Goal: Communication & Community: Answer question/provide support

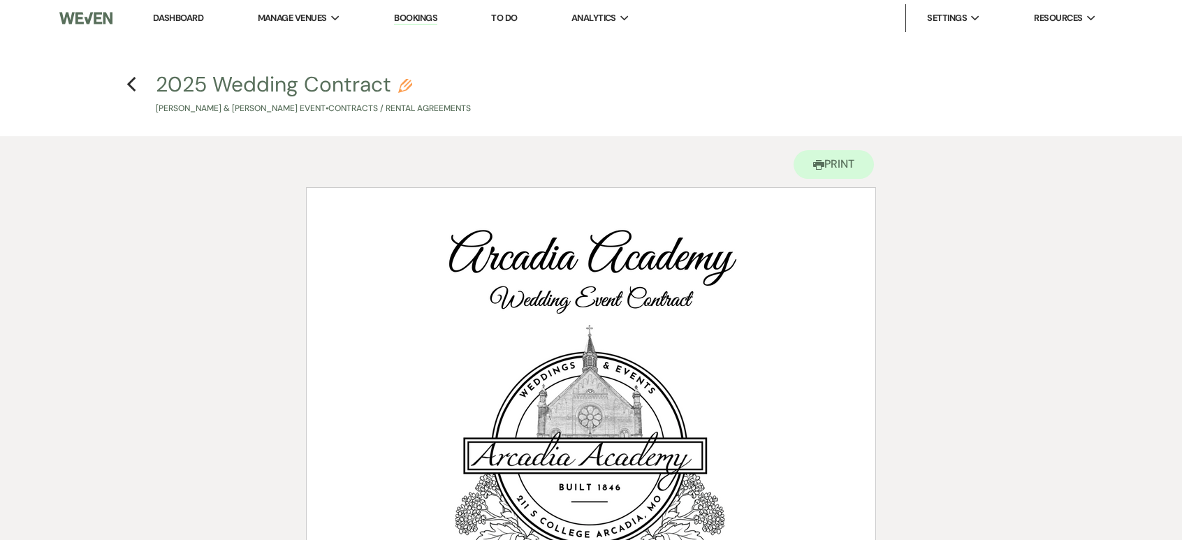
click at [164, 15] on link "Dashboard" at bounding box center [178, 18] width 50 height 12
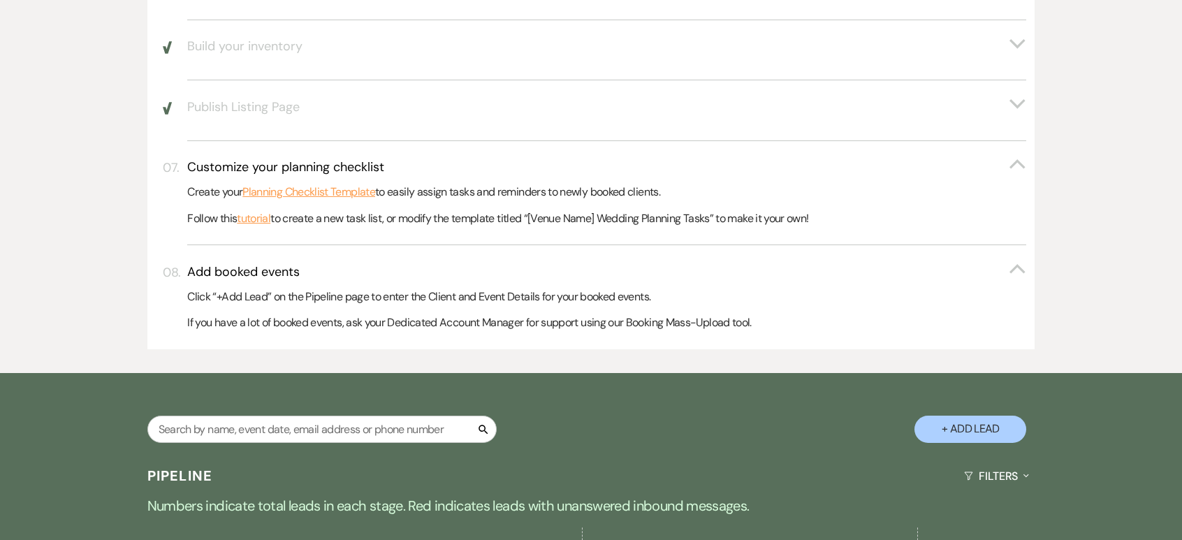
scroll to position [838, 0]
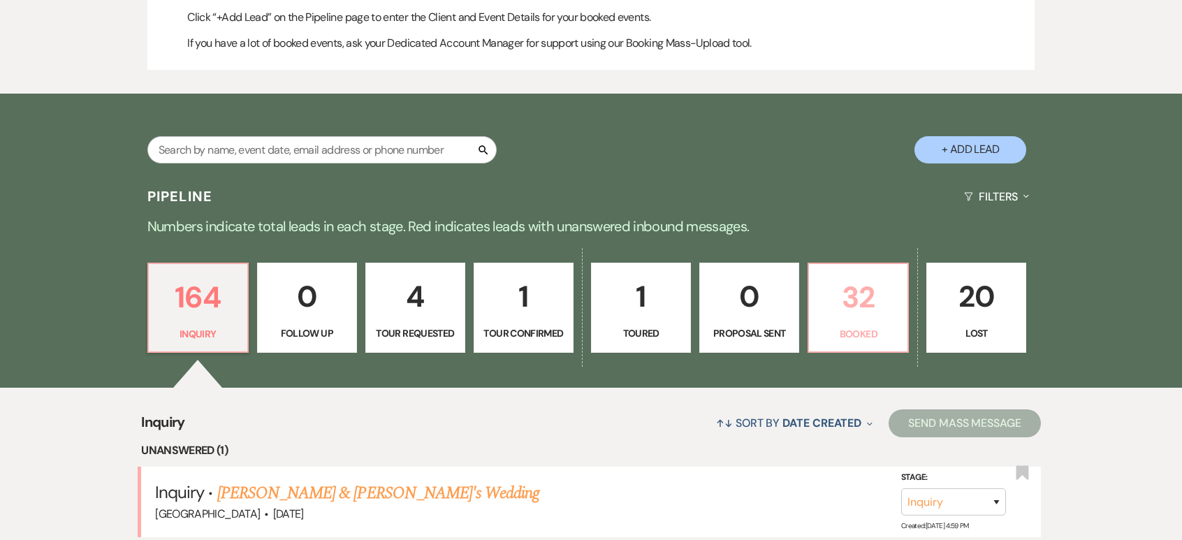
click at [868, 304] on p "32" at bounding box center [858, 297] width 82 height 47
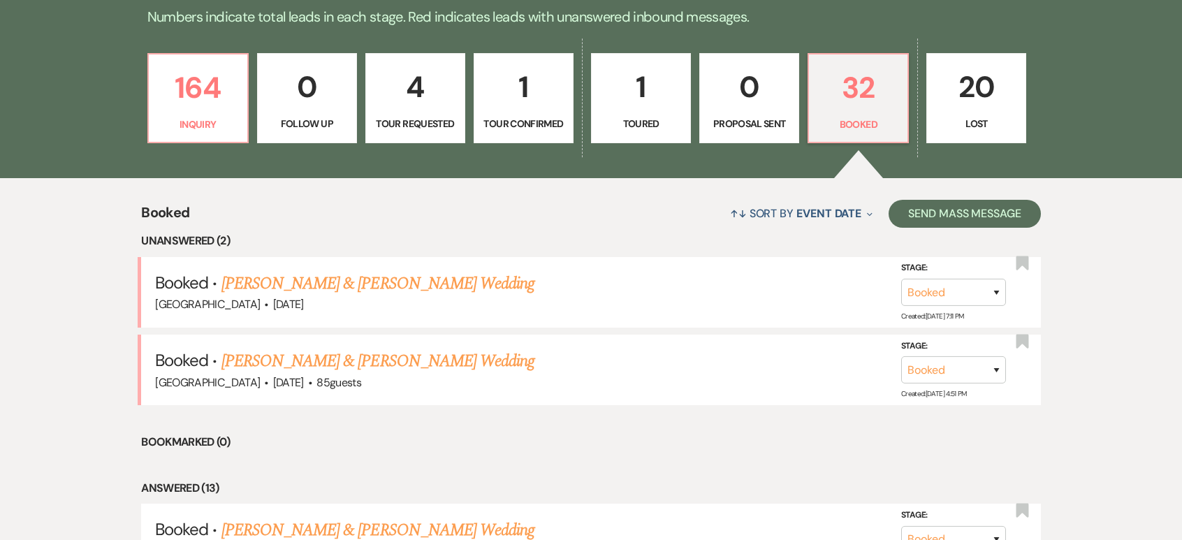
scroll to position [1118, 0]
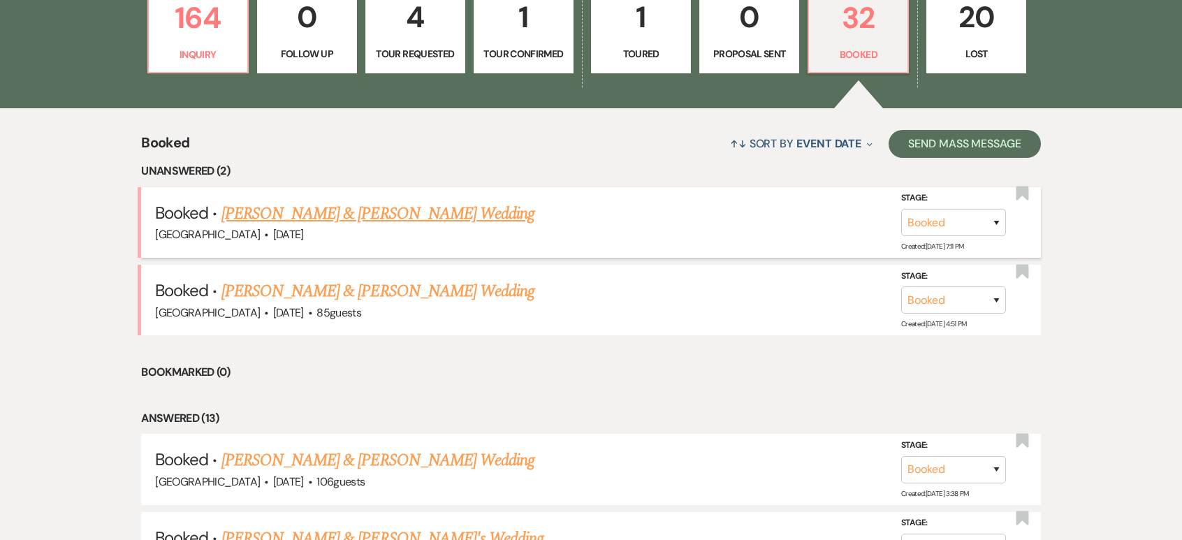
click at [431, 221] on link "[PERSON_NAME] & [PERSON_NAME] Wedding" at bounding box center [377, 213] width 313 height 25
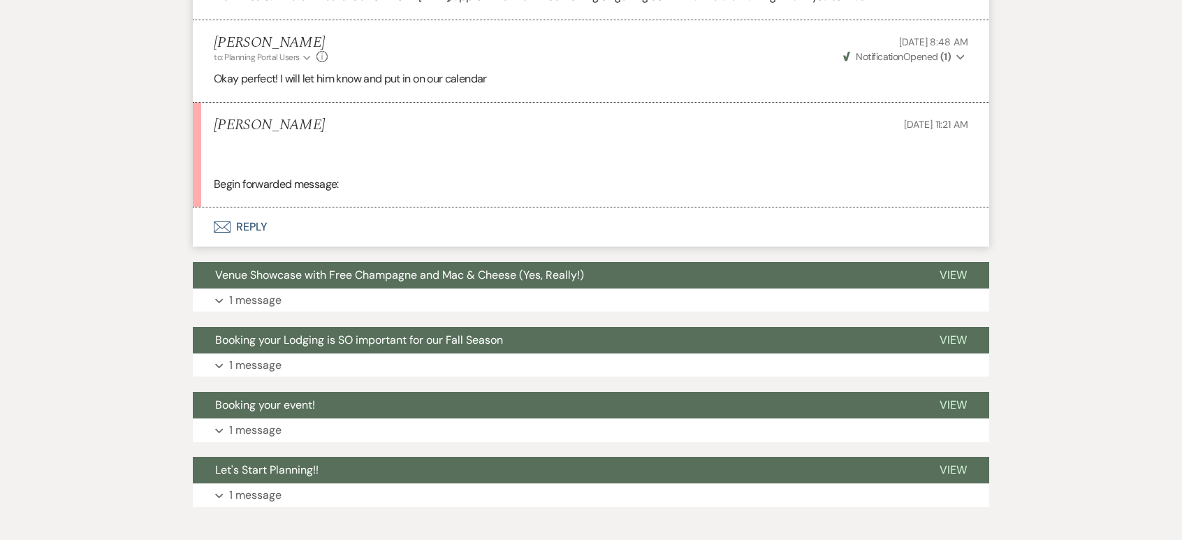
scroll to position [2725, 0]
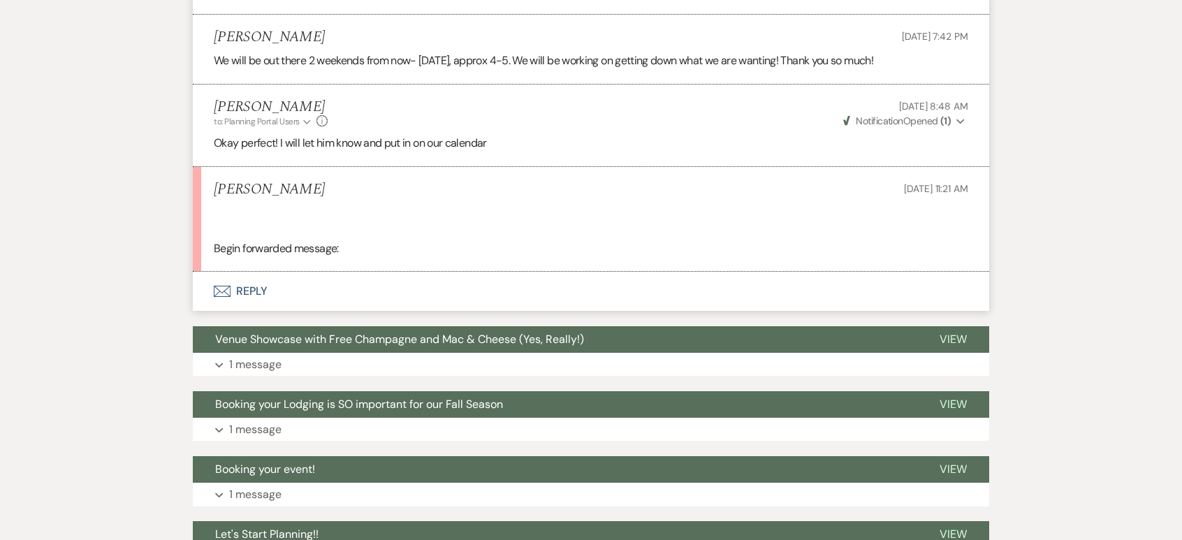
click at [321, 255] on div "Begin forwarded message:" at bounding box center [591, 230] width 755 height 54
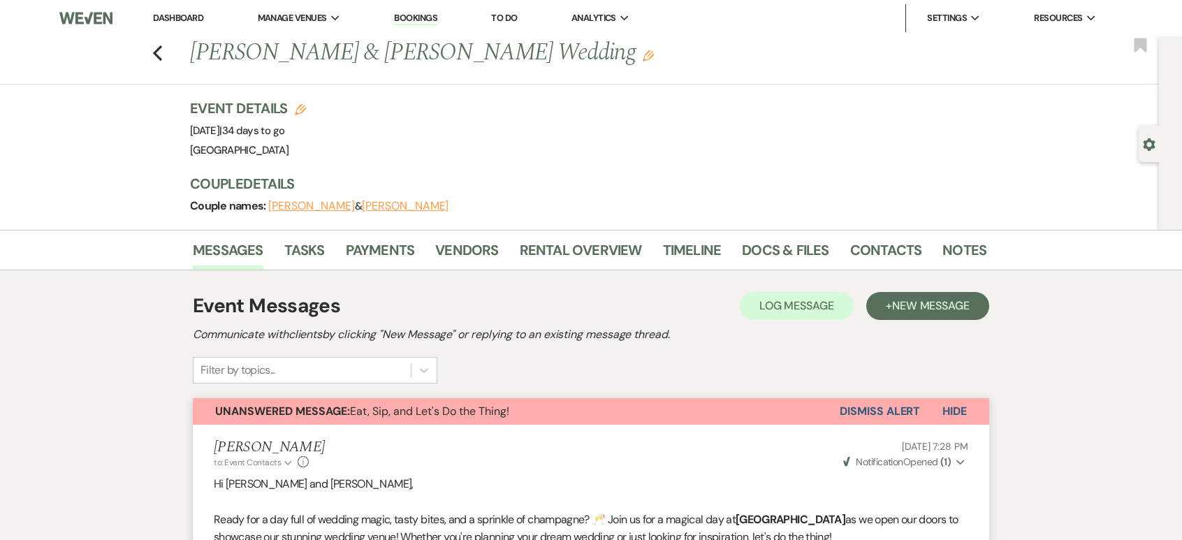
scroll to position [0, 0]
click at [772, 242] on link "Docs & Files" at bounding box center [785, 254] width 87 height 31
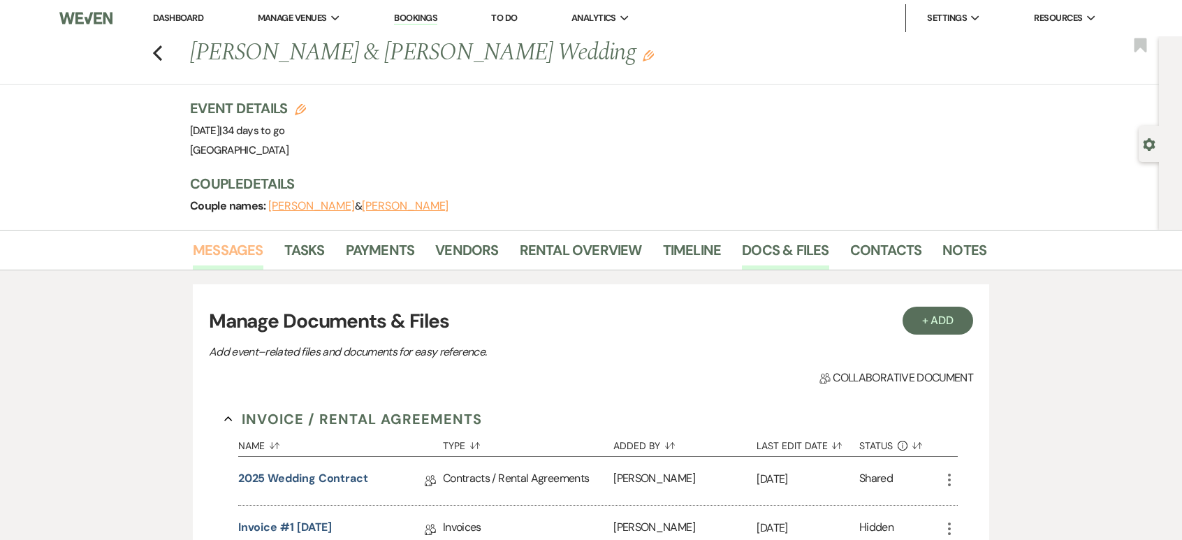
click at [253, 249] on link "Messages" at bounding box center [228, 254] width 71 height 31
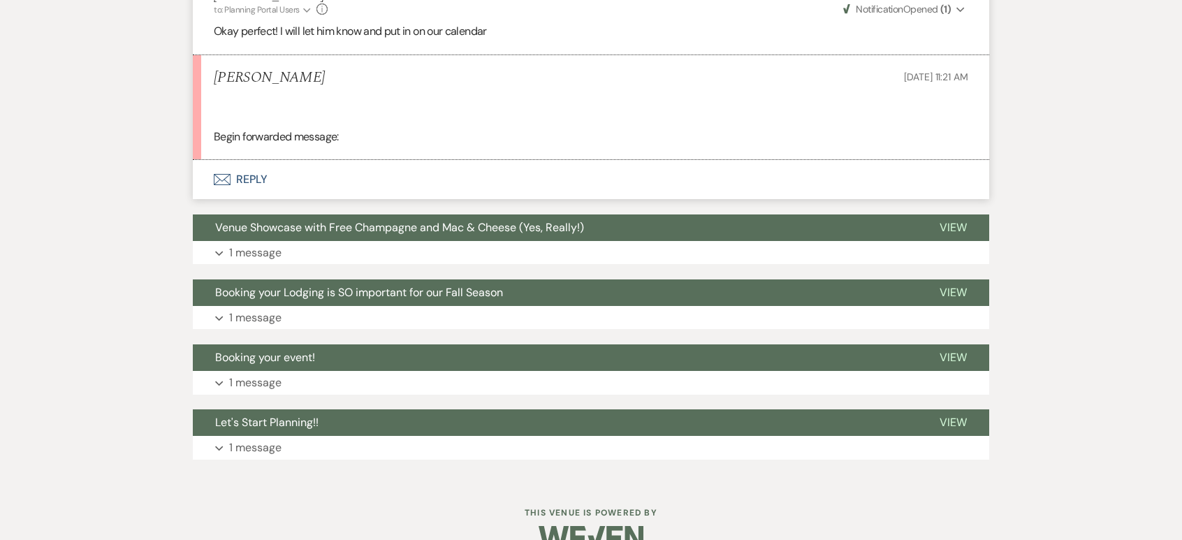
scroll to position [2882, 0]
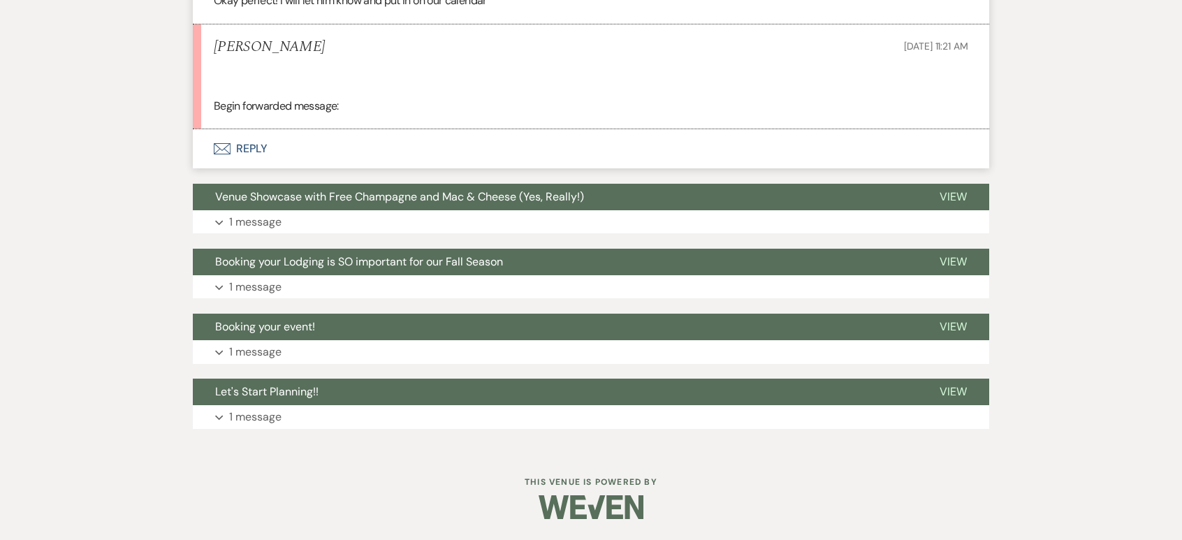
click at [289, 147] on button "Envelope Reply" at bounding box center [591, 148] width 796 height 39
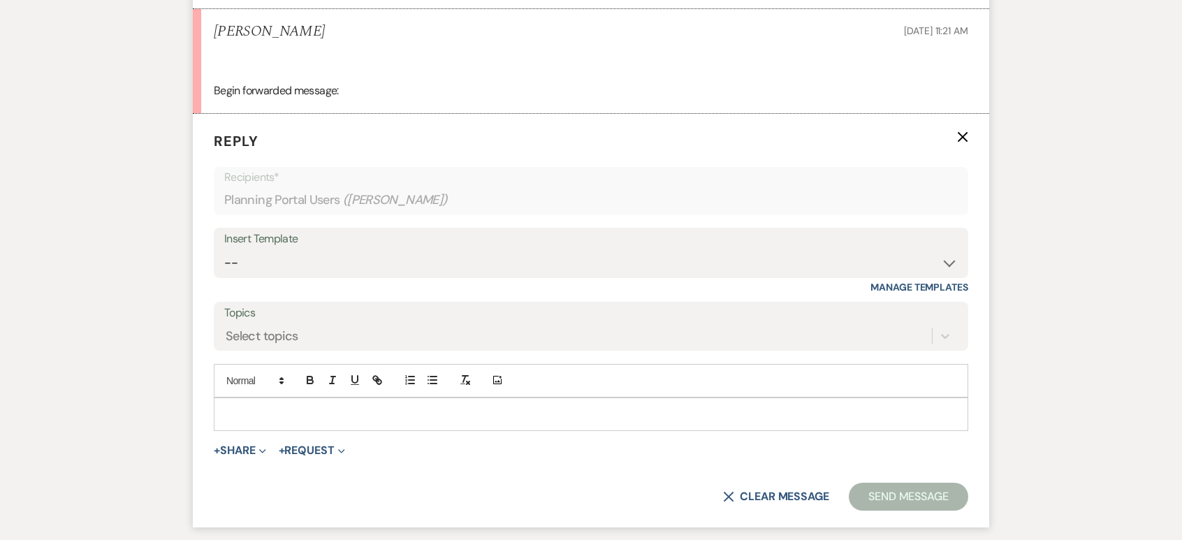
click at [324, 422] on p at bounding box center [591, 414] width 732 height 15
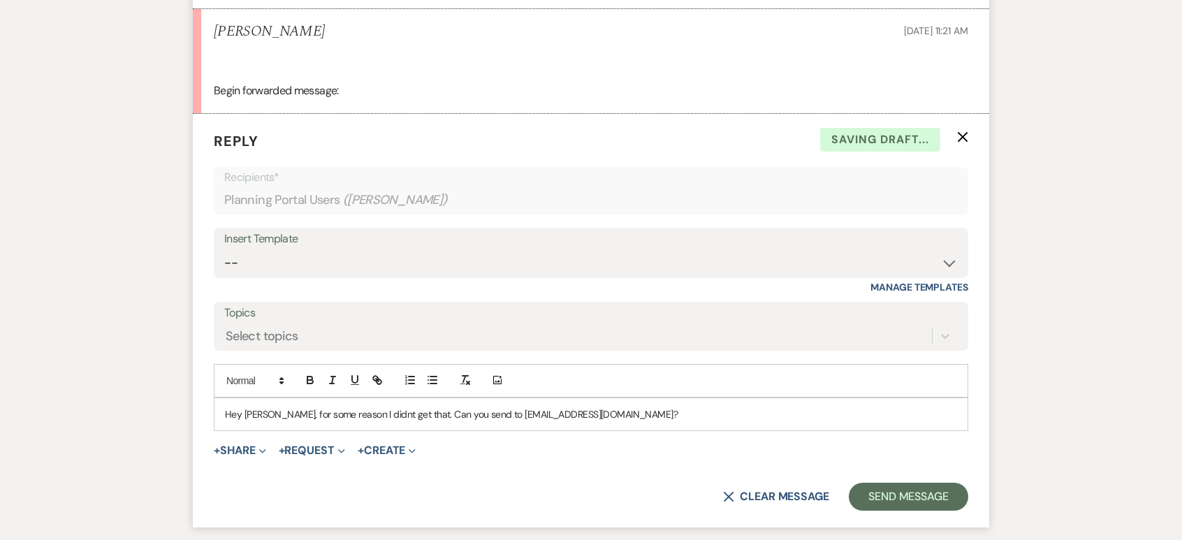
click at [400, 422] on p "Hey [PERSON_NAME], for some reason I didnt get that. Can you send to [EMAIL_ADD…" at bounding box center [591, 414] width 732 height 15
click at [861, 511] on button "Send Message" at bounding box center [908, 497] width 119 height 28
